Goal: Task Accomplishment & Management: Manage account settings

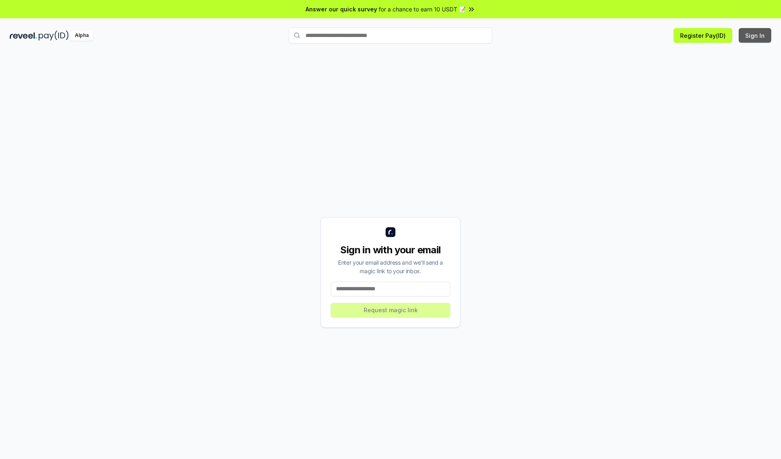
click at [756, 35] on button "Sign In" at bounding box center [755, 35] width 33 height 15
type input "**********"
click at [391, 310] on button "Request magic link" at bounding box center [391, 310] width 120 height 15
